Goal: Ask a question

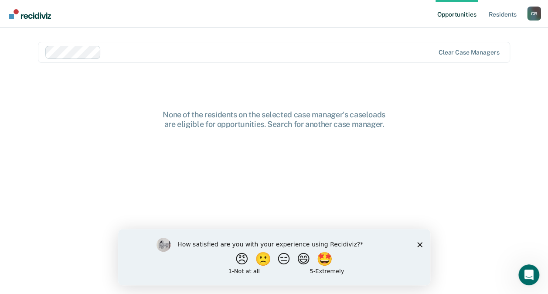
click at [421, 244] on icon "Close survey" at bounding box center [419, 243] width 5 height 5
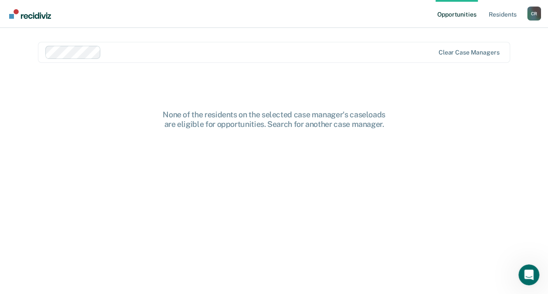
click at [421, 257] on html "How satisfied are you with your experience using Recidiviz? 😠 🙁 😑 😄 🤩 1 - Not a…" at bounding box center [274, 285] width 312 height 56
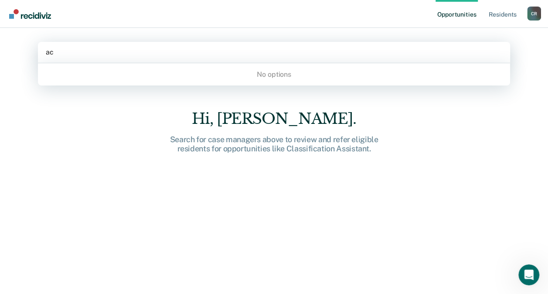
type input "a"
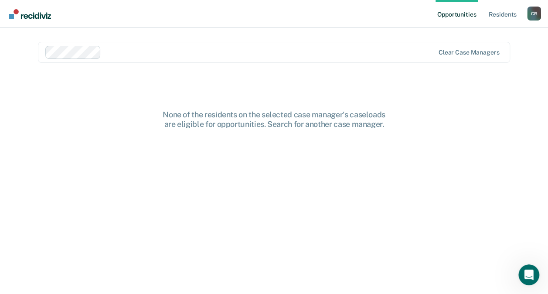
click at [74, 132] on div "None of the residents on the selected case manager's caseloads are eligible for…" at bounding box center [274, 208] width 472 height 196
click at [96, 157] on div "None of the residents on the selected case manager's caseloads are eligible for…" at bounding box center [274, 208] width 472 height 196
